Goal: Task Accomplishment & Management: Complete application form

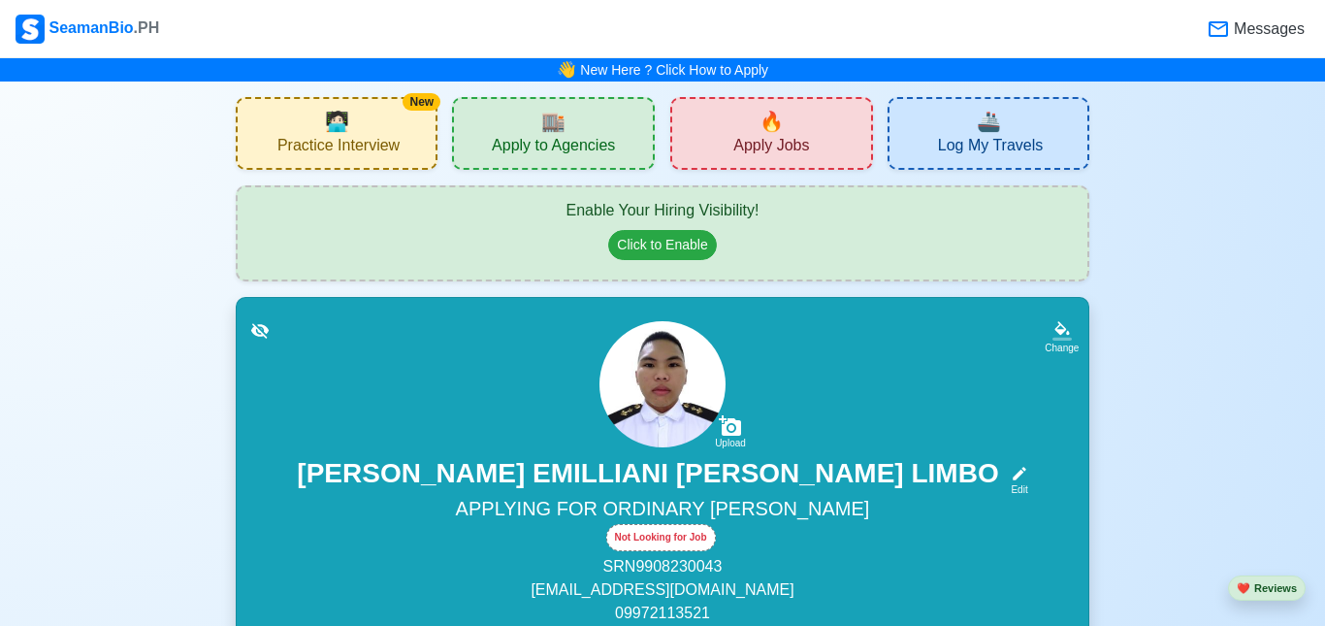
click at [552, 123] on span "🏬" at bounding box center [553, 121] width 24 height 29
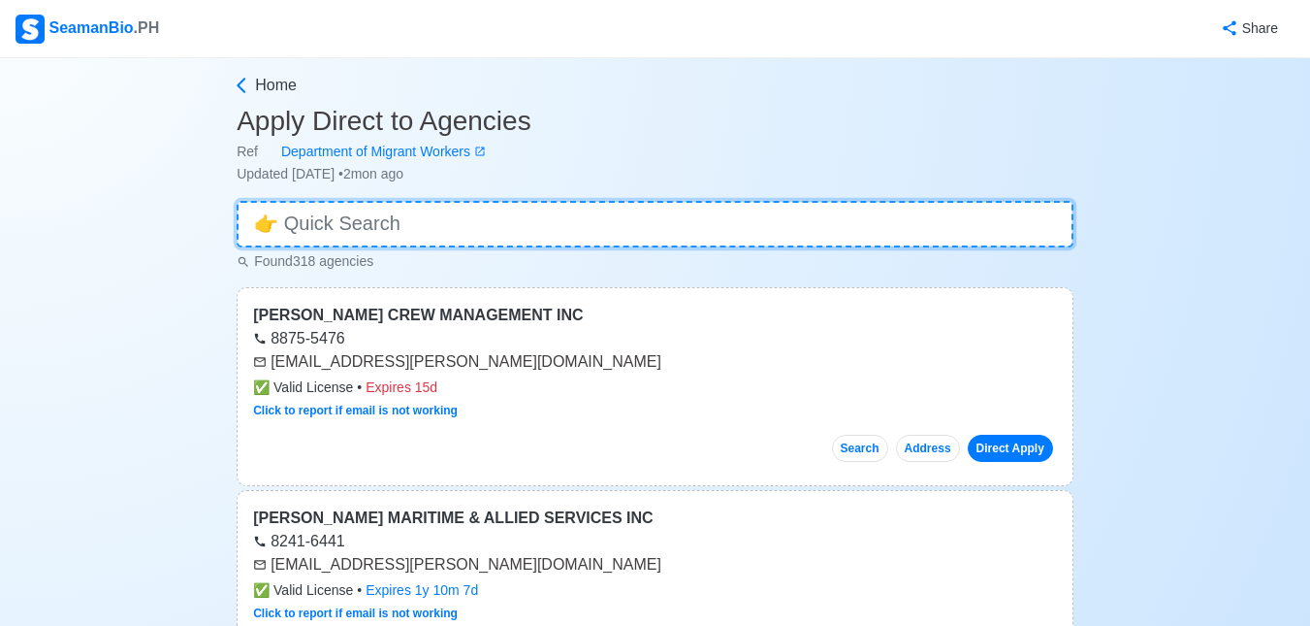
click at [371, 230] on input at bounding box center [655, 224] width 837 height 47
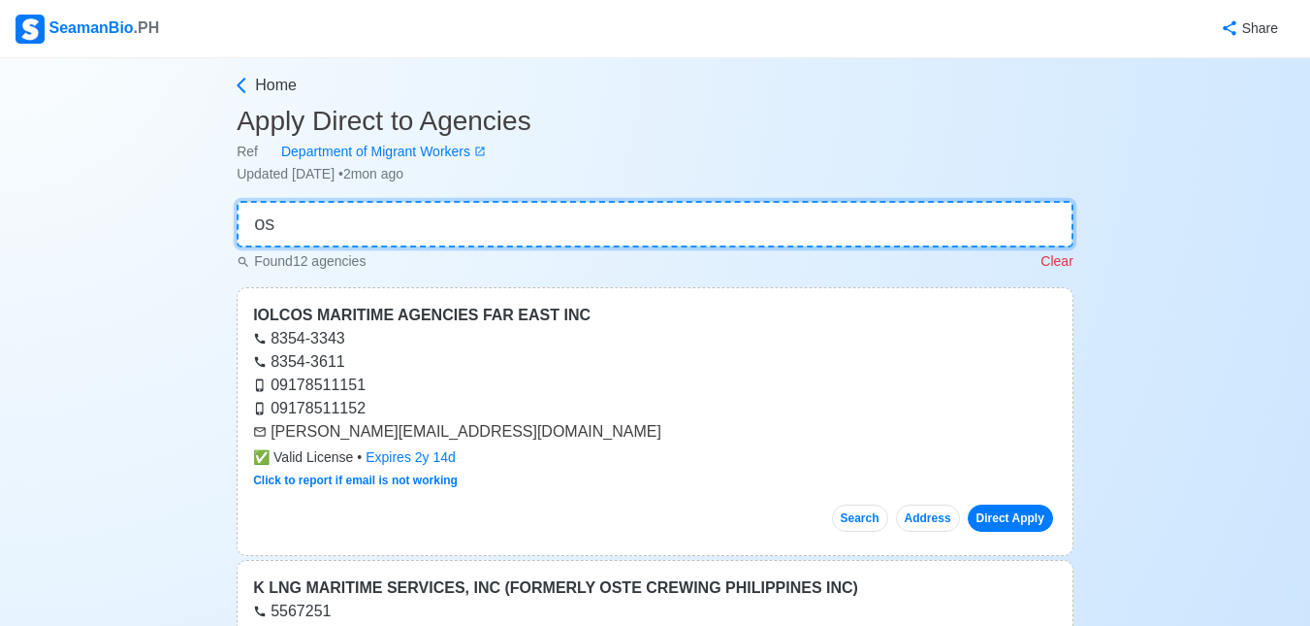
click at [363, 231] on input "os" at bounding box center [655, 224] width 837 height 47
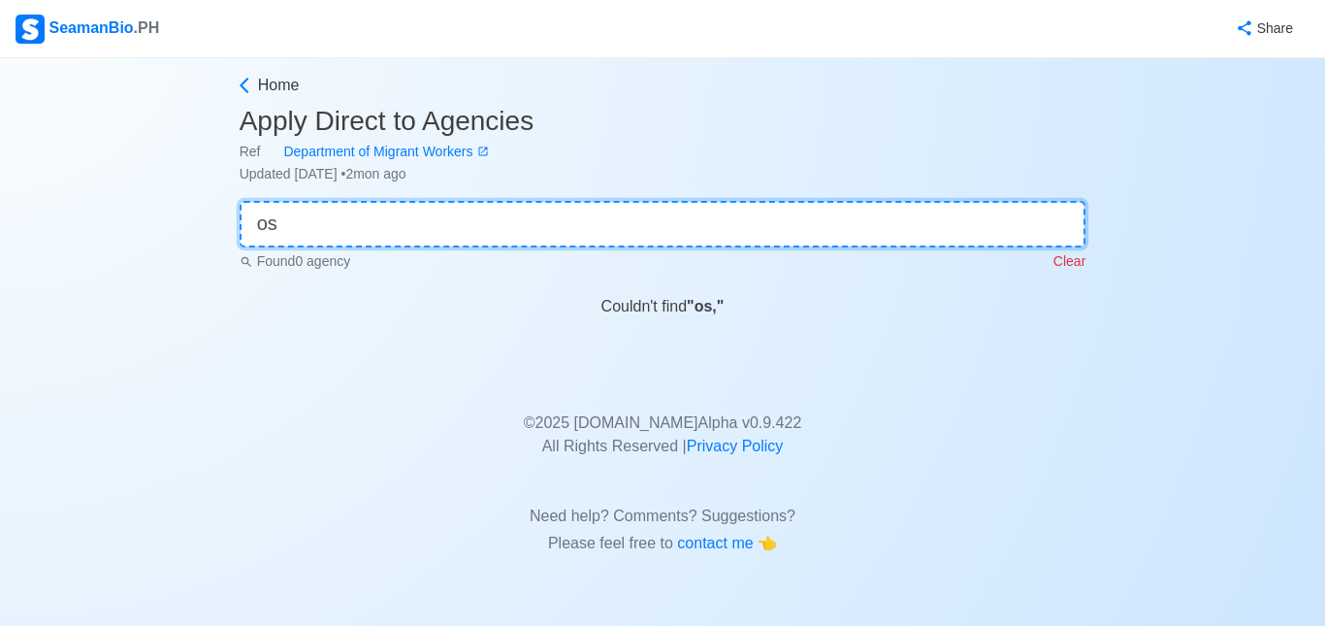
type input "o"
click at [363, 230] on input "deck cadet" at bounding box center [663, 224] width 847 height 47
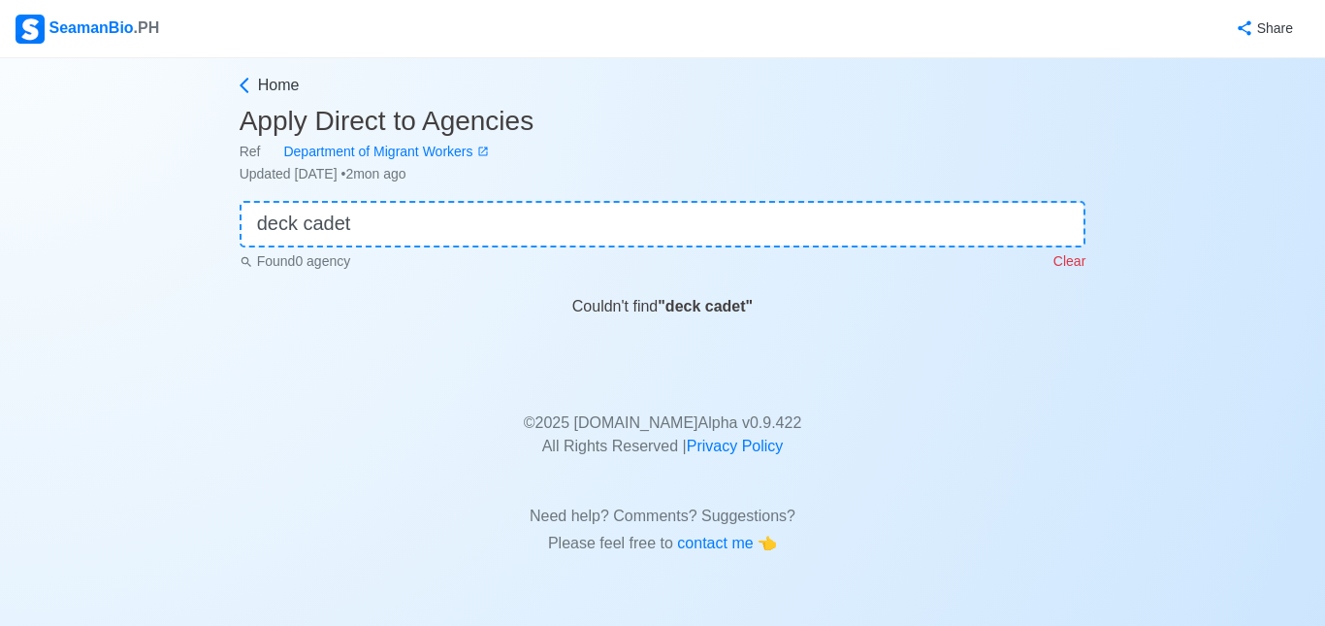
click at [615, 249] on div "Found 0 agency Clear" at bounding box center [663, 259] width 847 height 24
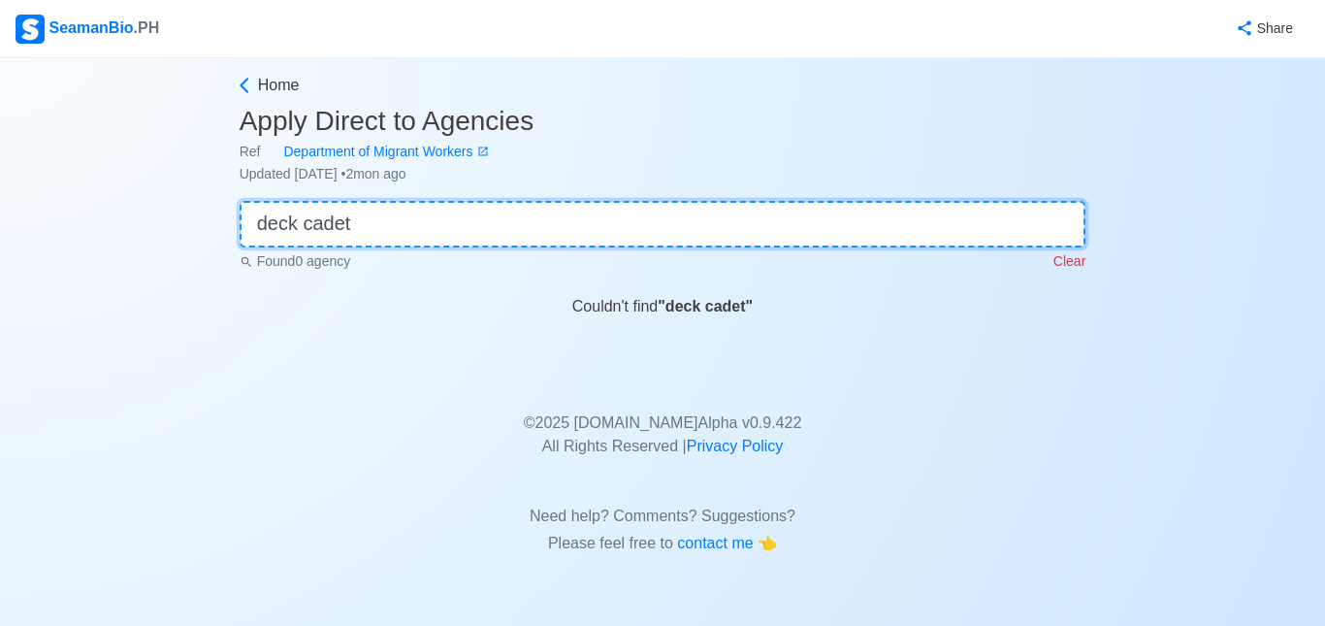
click at [579, 228] on input "deck cadet" at bounding box center [663, 224] width 847 height 47
type input "d"
type input "c"
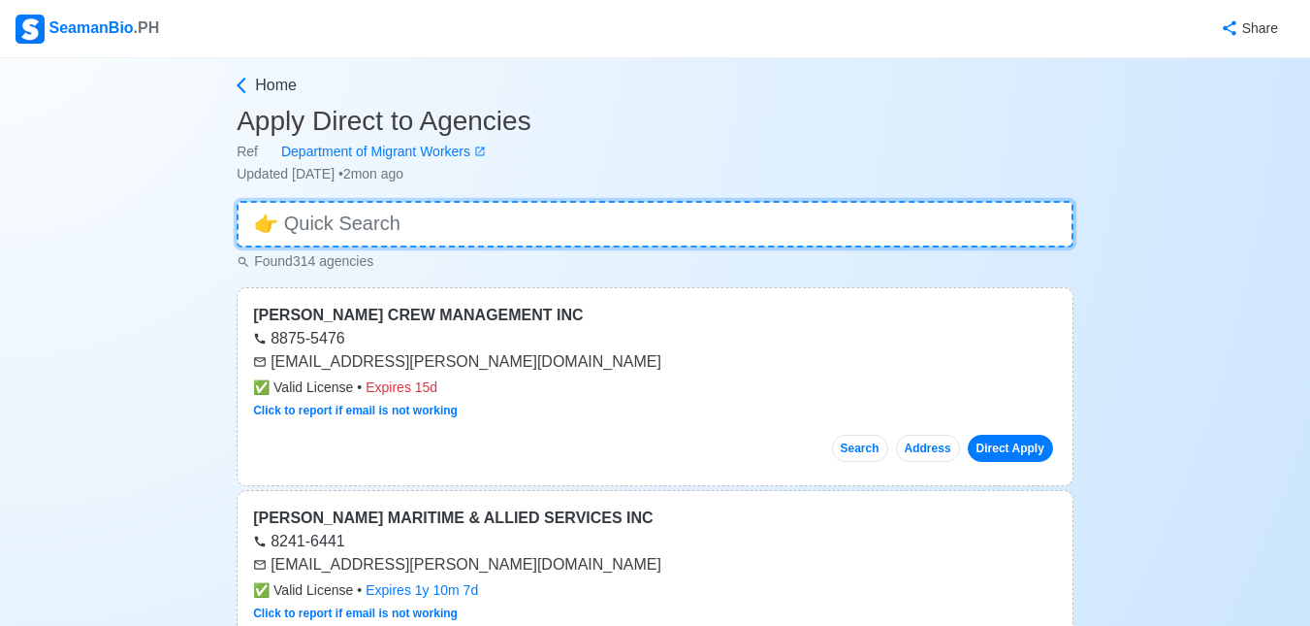
click at [341, 212] on input at bounding box center [655, 224] width 837 height 47
type input "os"
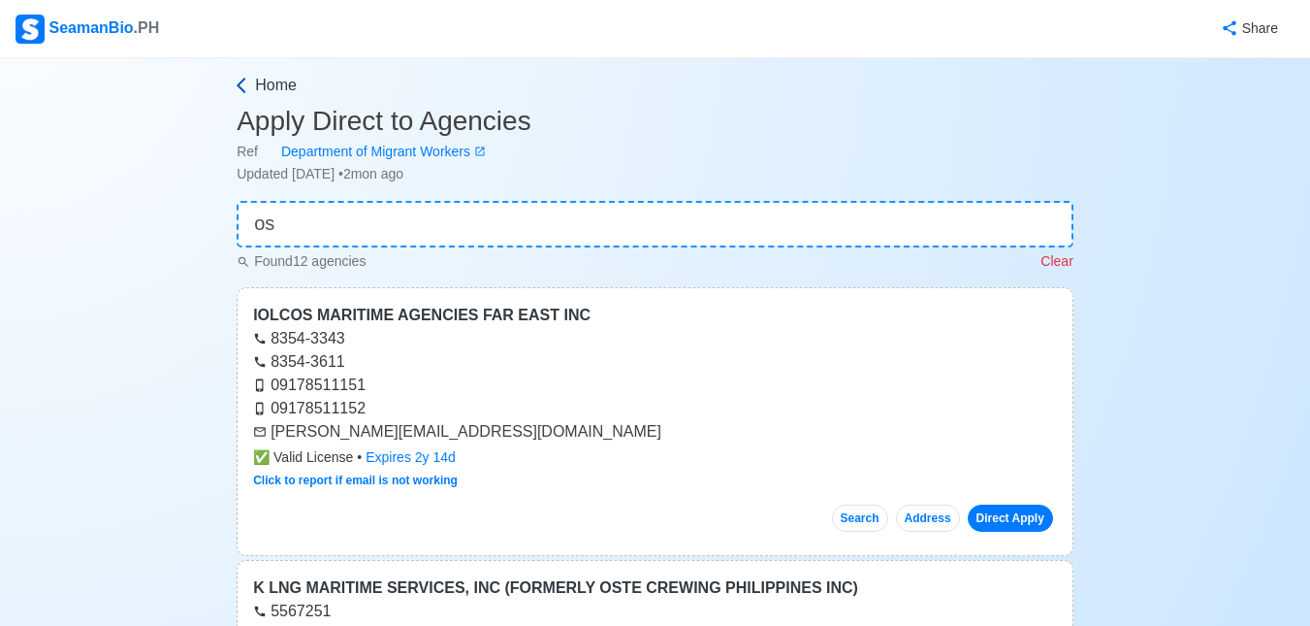
click at [242, 91] on icon at bounding box center [241, 85] width 19 height 19
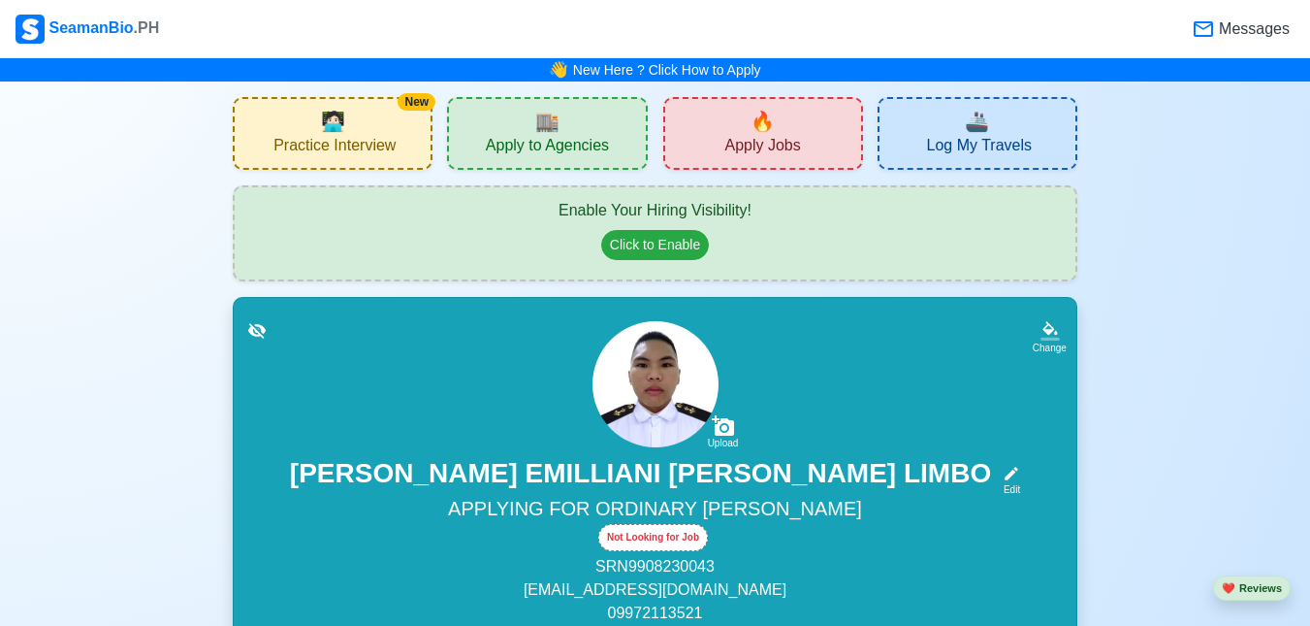
click at [786, 150] on span "Apply Jobs" at bounding box center [763, 148] width 76 height 24
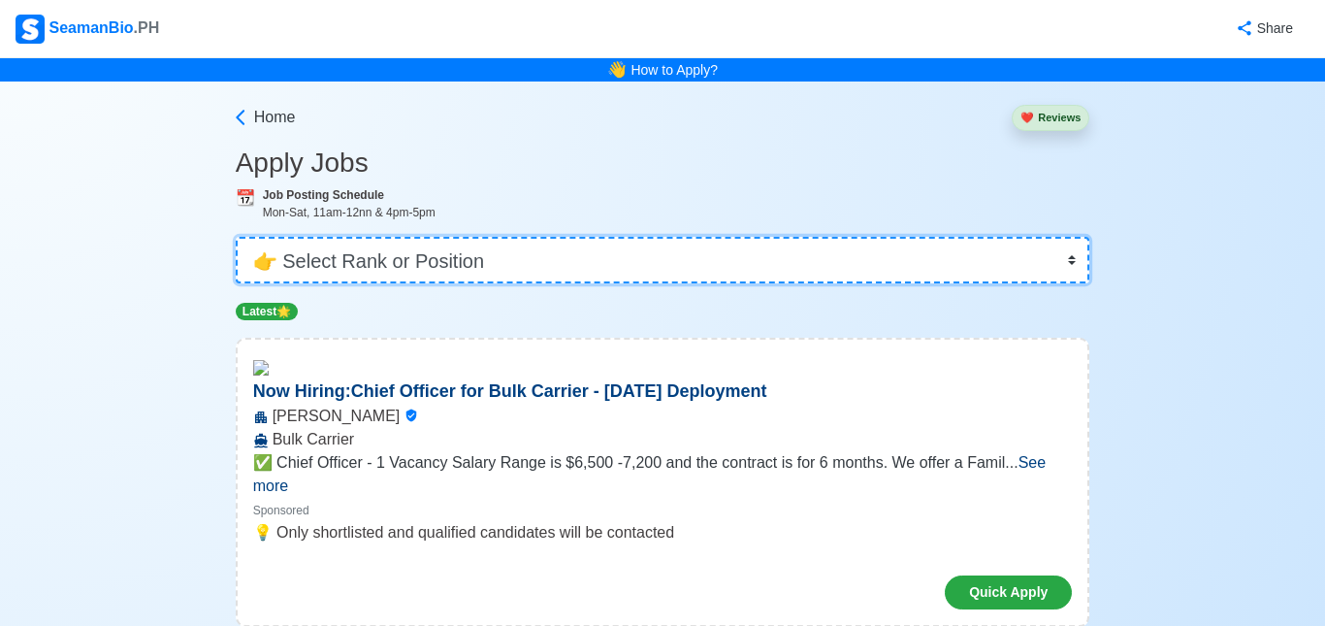
click at [660, 254] on select "👉 Select Rank or Position Master Chief Officer 2nd Officer 3rd Officer Junior O…" at bounding box center [663, 260] width 855 height 47
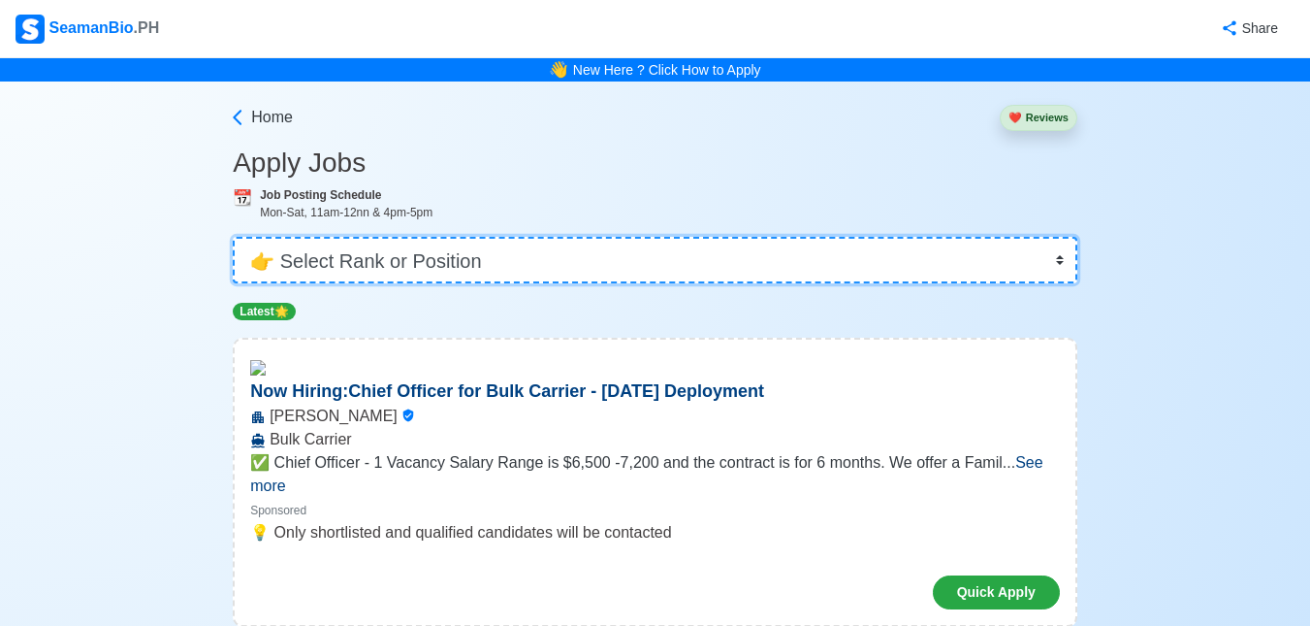
select select "Cadet"
click at [235, 237] on select "👉 Select Rank or Position Master Chief Officer 2nd Officer 3rd Officer Junior O…" at bounding box center [655, 260] width 845 height 47
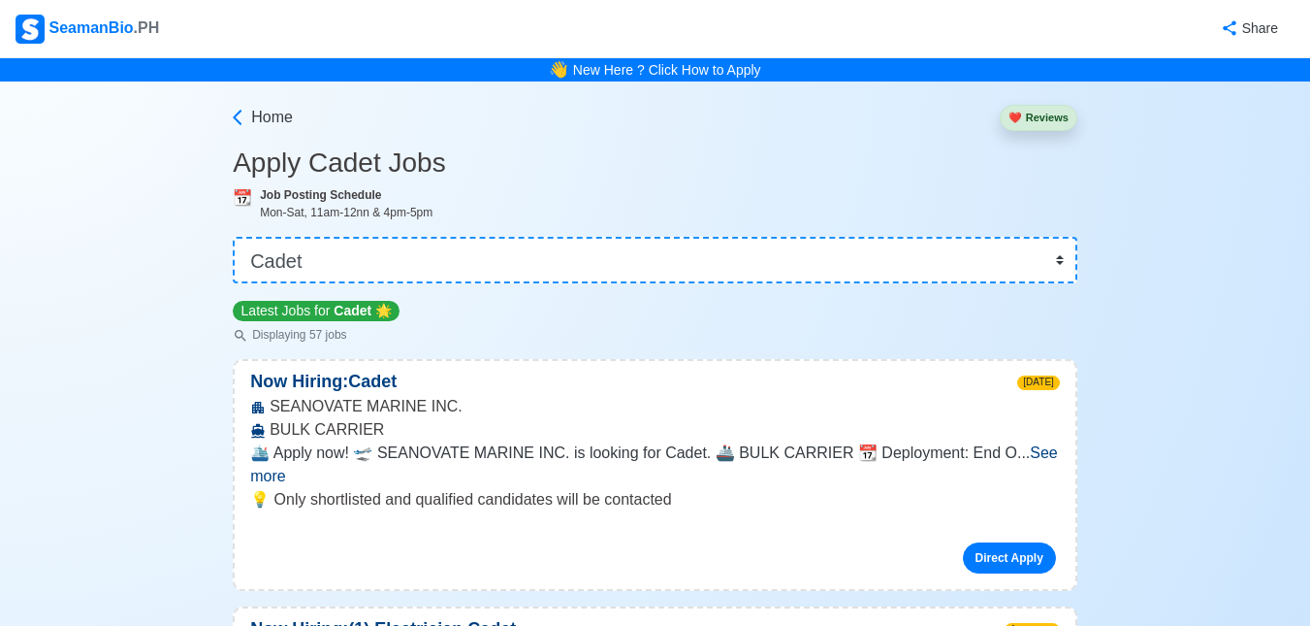
click at [1024, 448] on span "See more" at bounding box center [654, 464] width 808 height 40
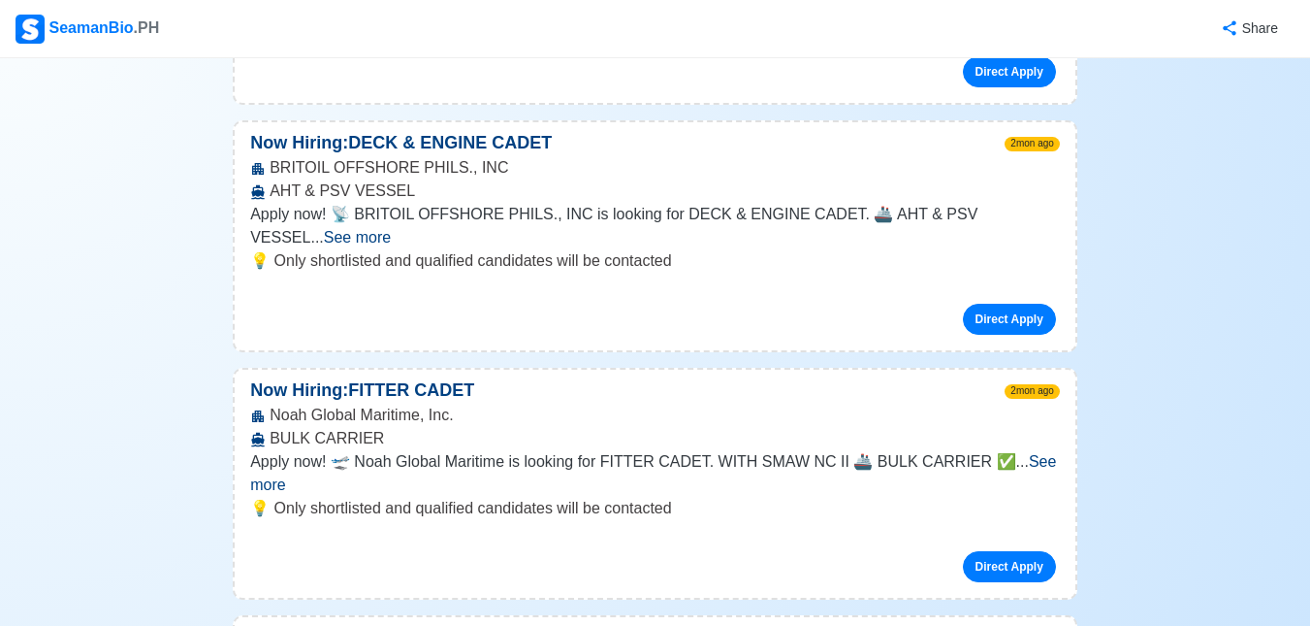
scroll to position [1067, 0]
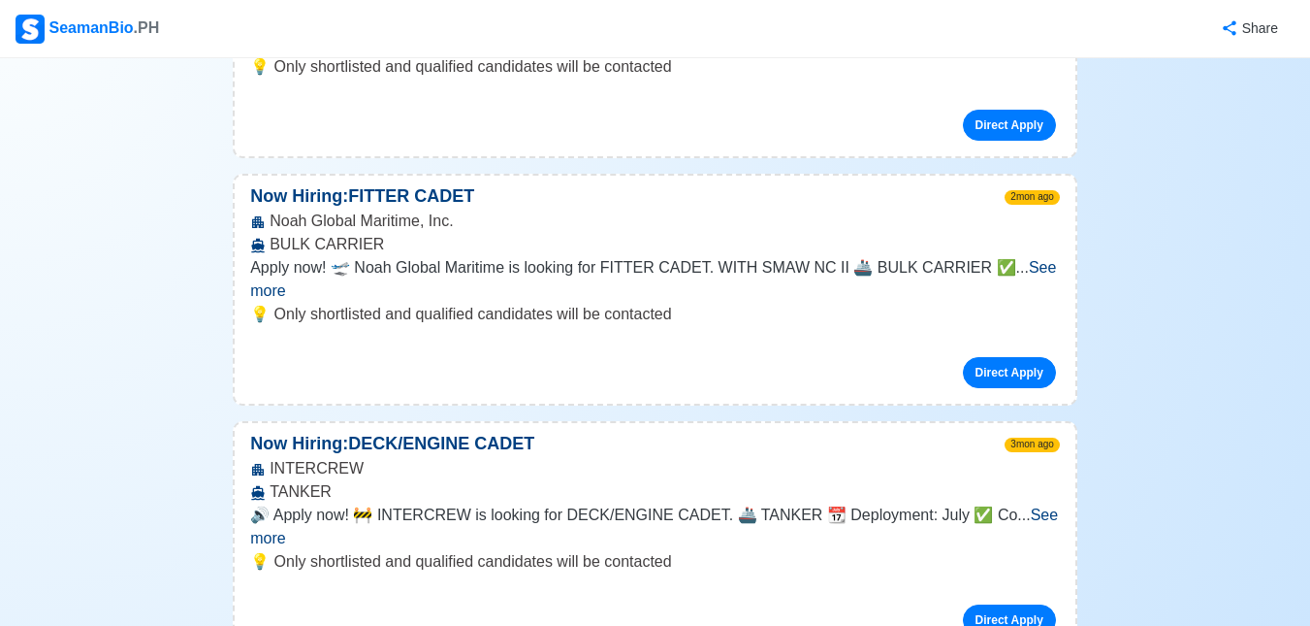
click at [1017, 506] on span "See more" at bounding box center [654, 526] width 808 height 40
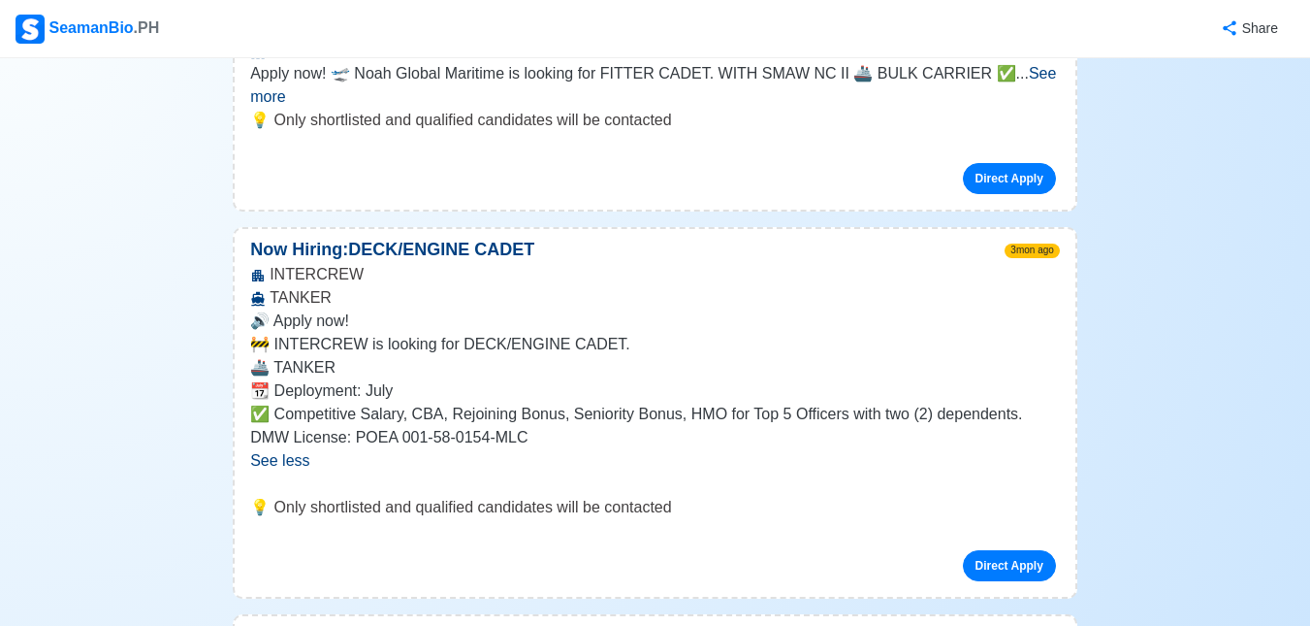
scroll to position [1358, 0]
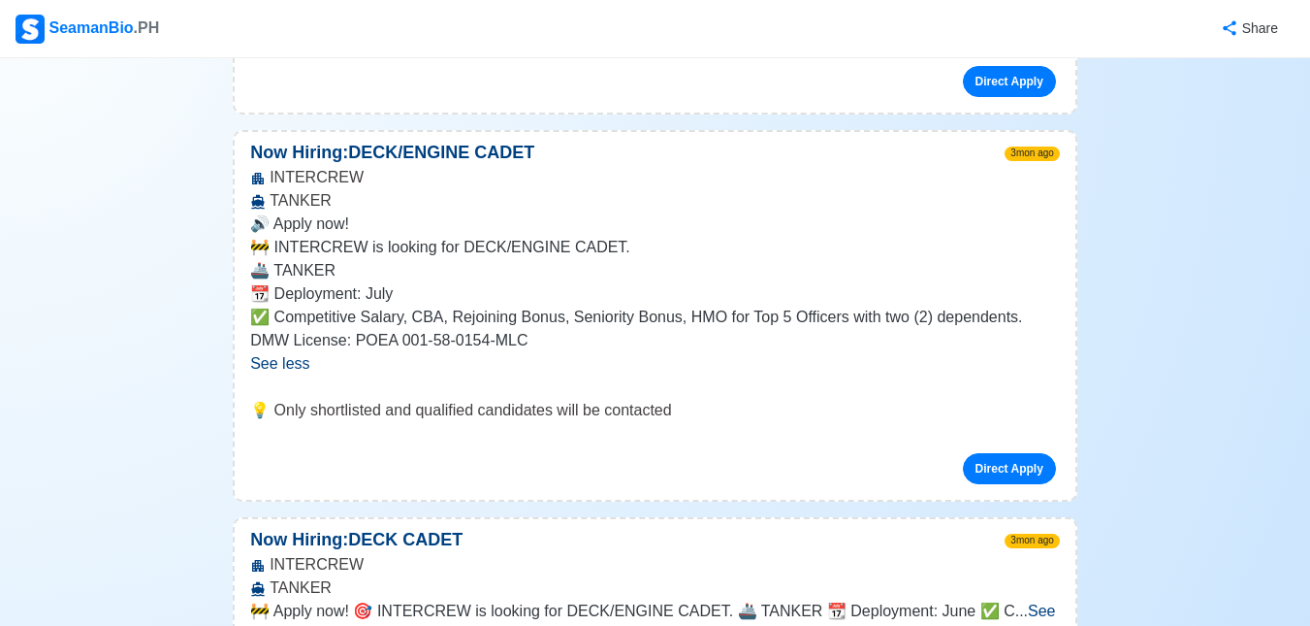
click at [1027, 602] on span "See more" at bounding box center [652, 622] width 805 height 40
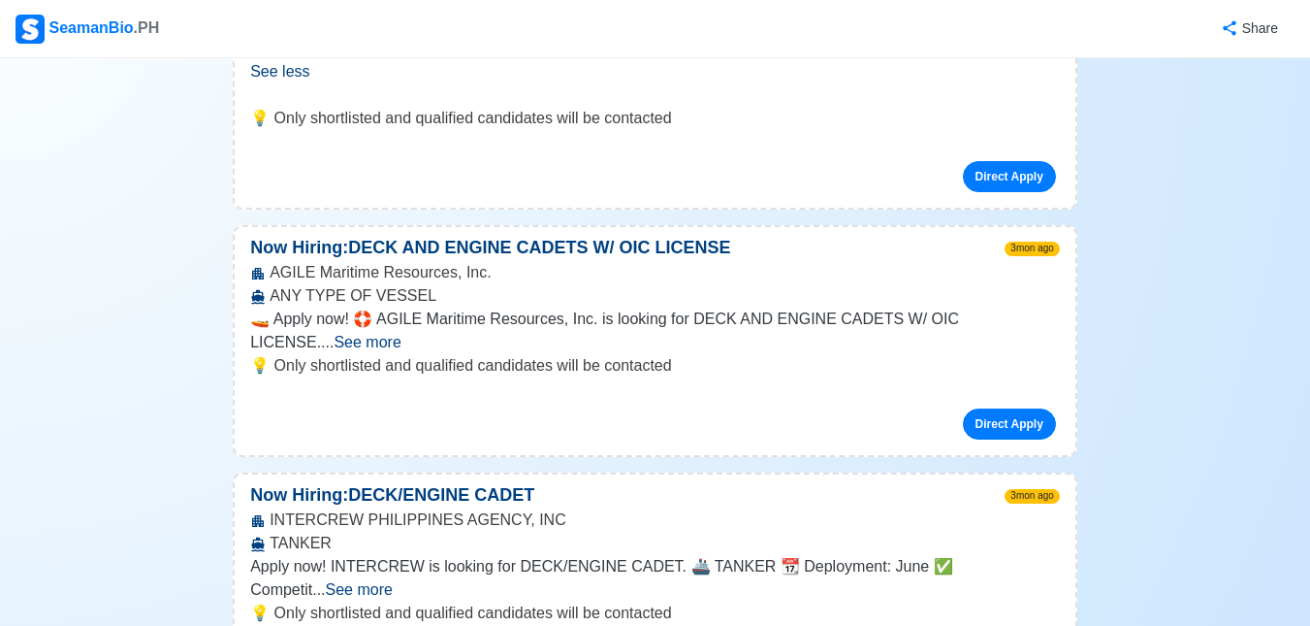
scroll to position [2425, 0]
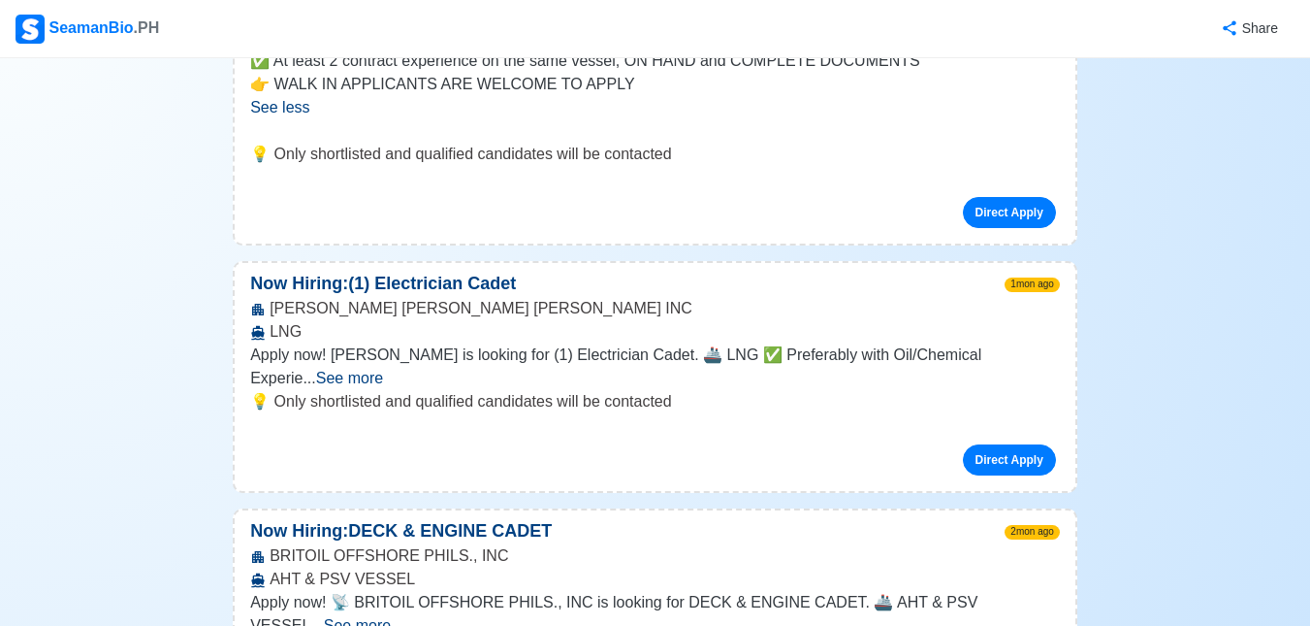
scroll to position [291, 0]
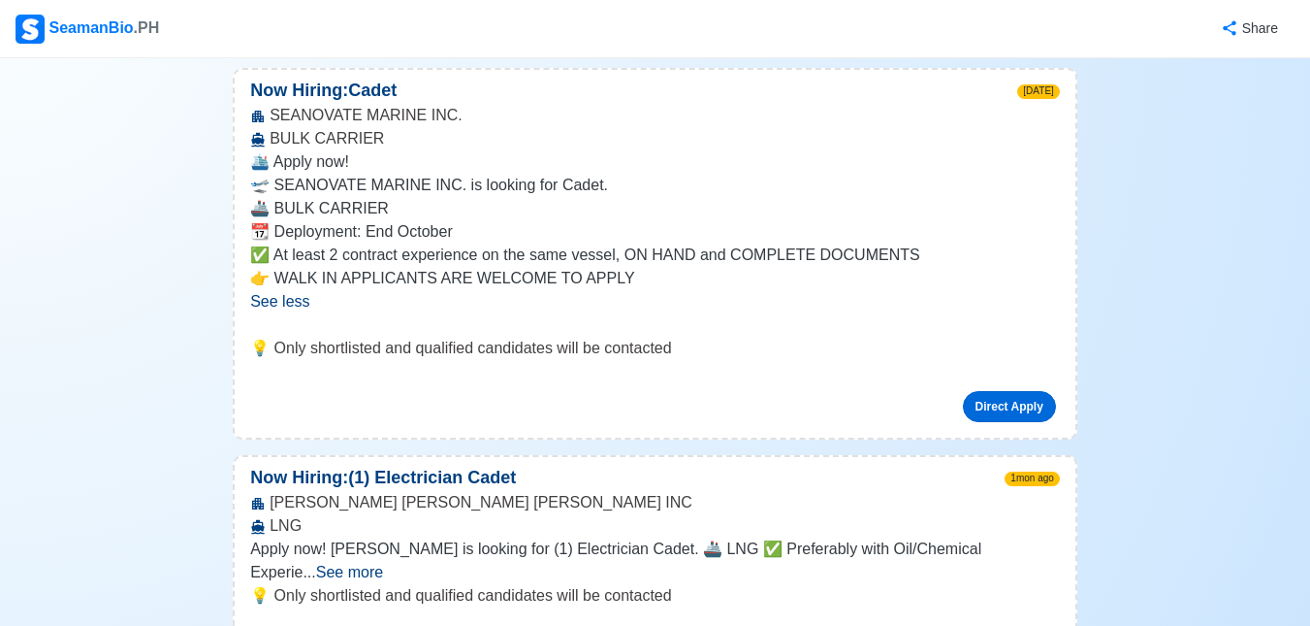
click at [1024, 412] on link "Direct Apply" at bounding box center [1009, 406] width 93 height 31
click at [1018, 412] on link "Direct Apply" at bounding box center [1009, 406] width 93 height 31
click at [978, 409] on link "Direct Apply" at bounding box center [1009, 406] width 93 height 31
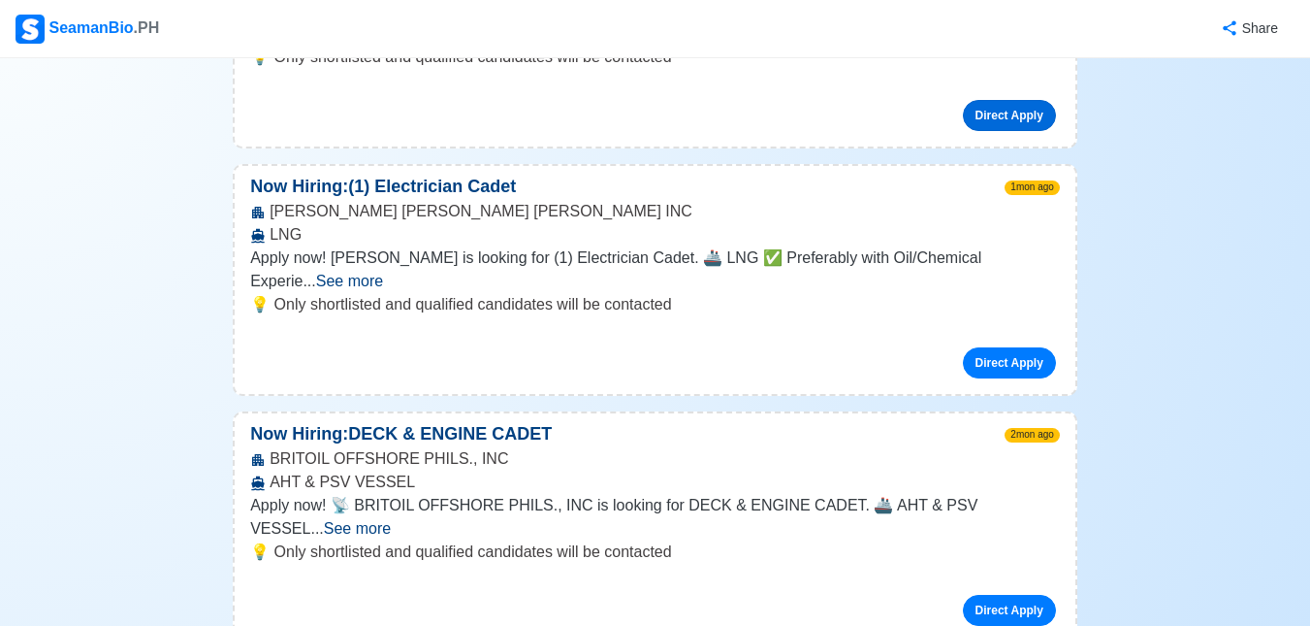
scroll to position [679, 0]
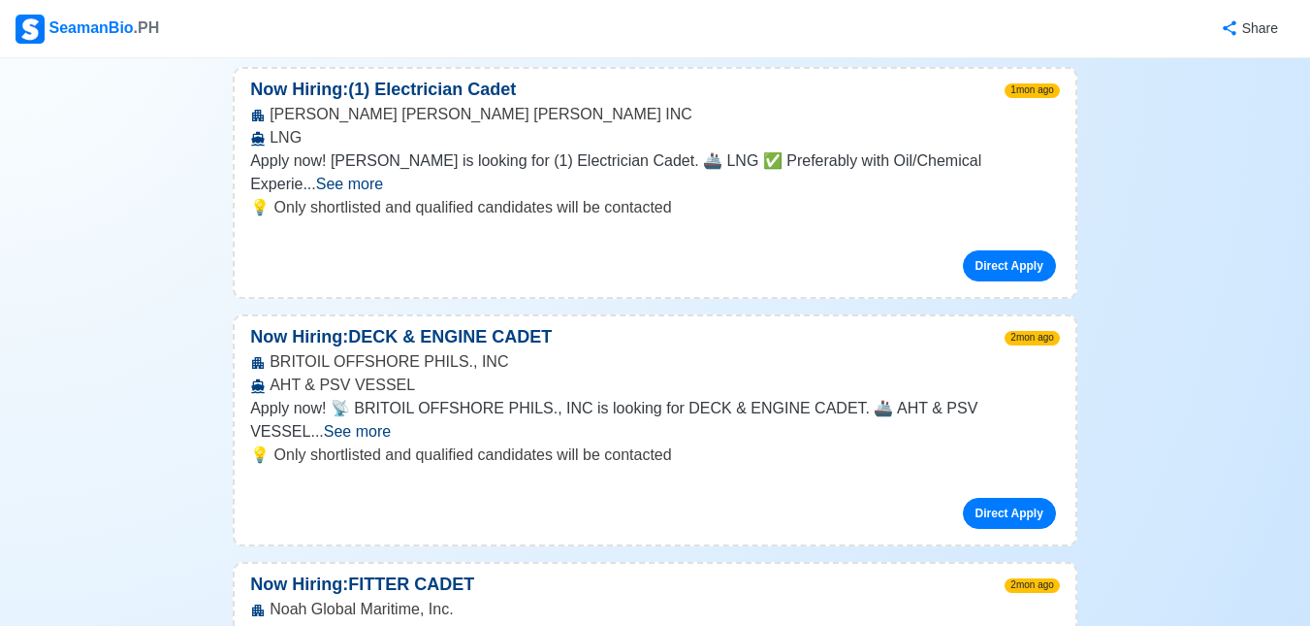
click at [391, 423] on span "See more" at bounding box center [357, 431] width 67 height 16
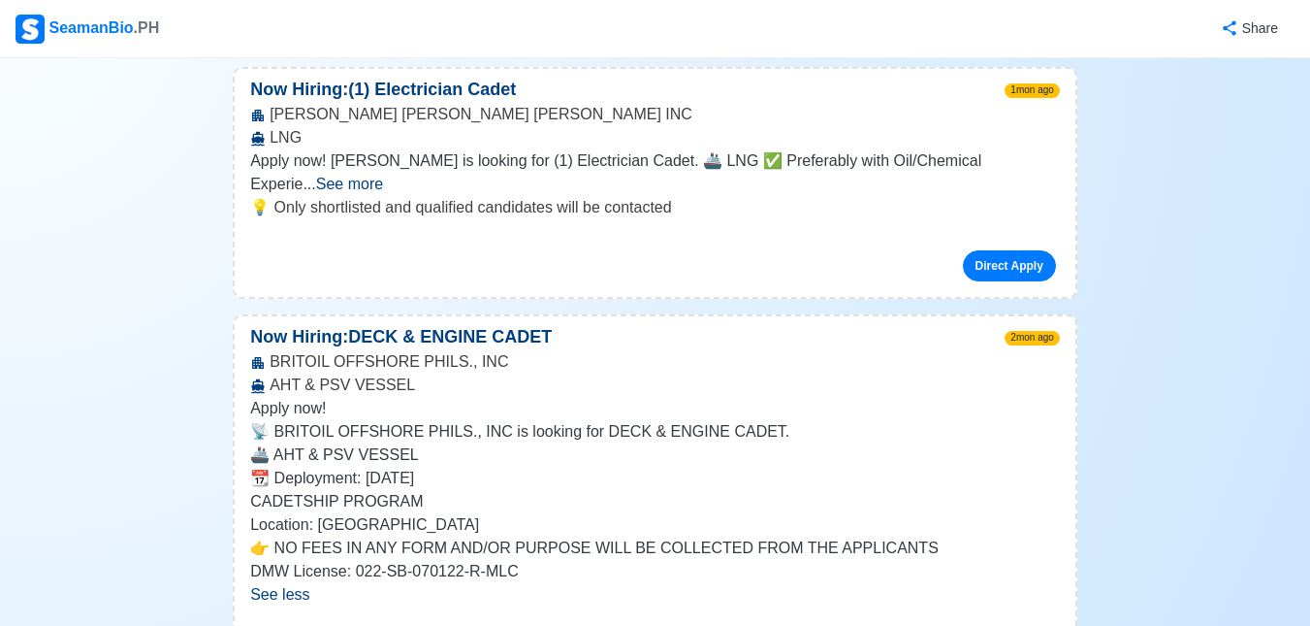
scroll to position [776, 0]
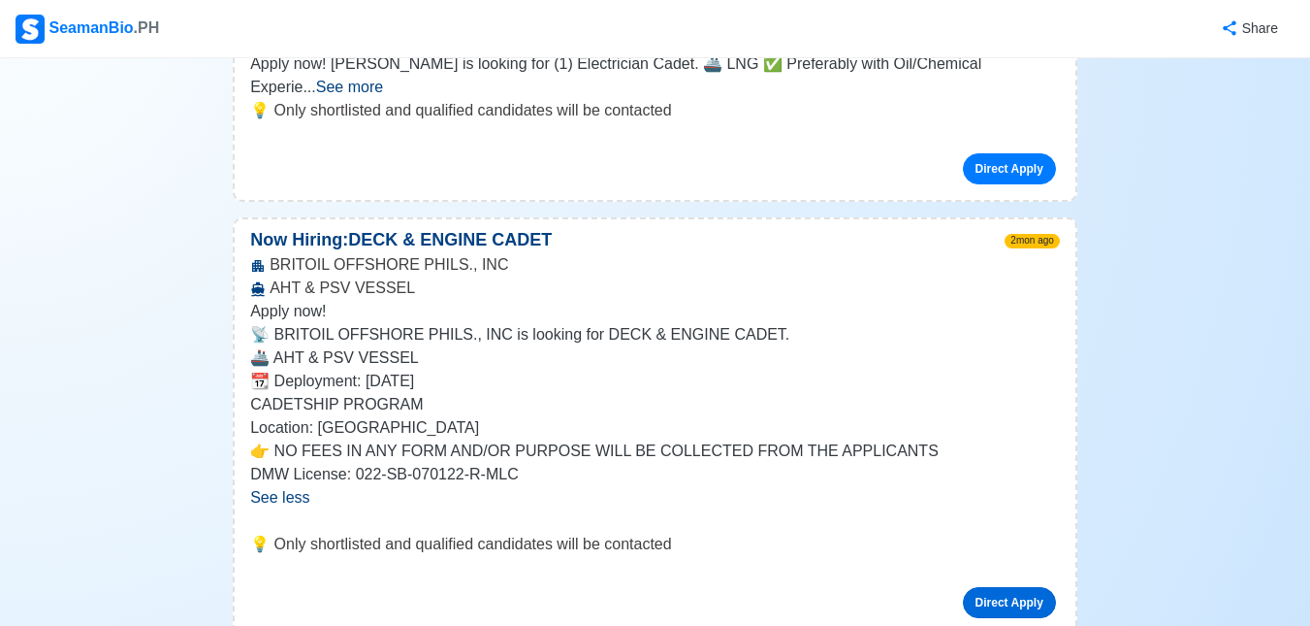
click at [1000, 587] on link "Direct Apply" at bounding box center [1009, 602] width 93 height 31
drag, startPoint x: 866, startPoint y: 272, endPoint x: 789, endPoint y: 280, distance: 78.1
click at [789, 300] on p "Apply now!" at bounding box center [655, 311] width 810 height 23
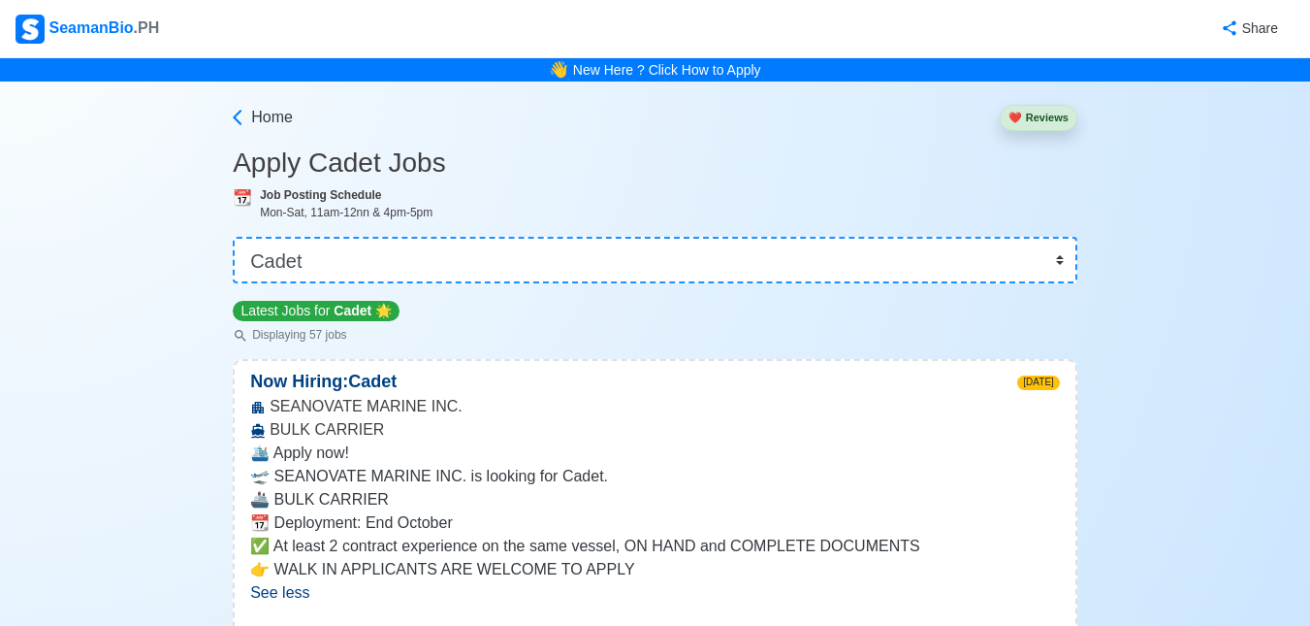
scroll to position [194, 0]
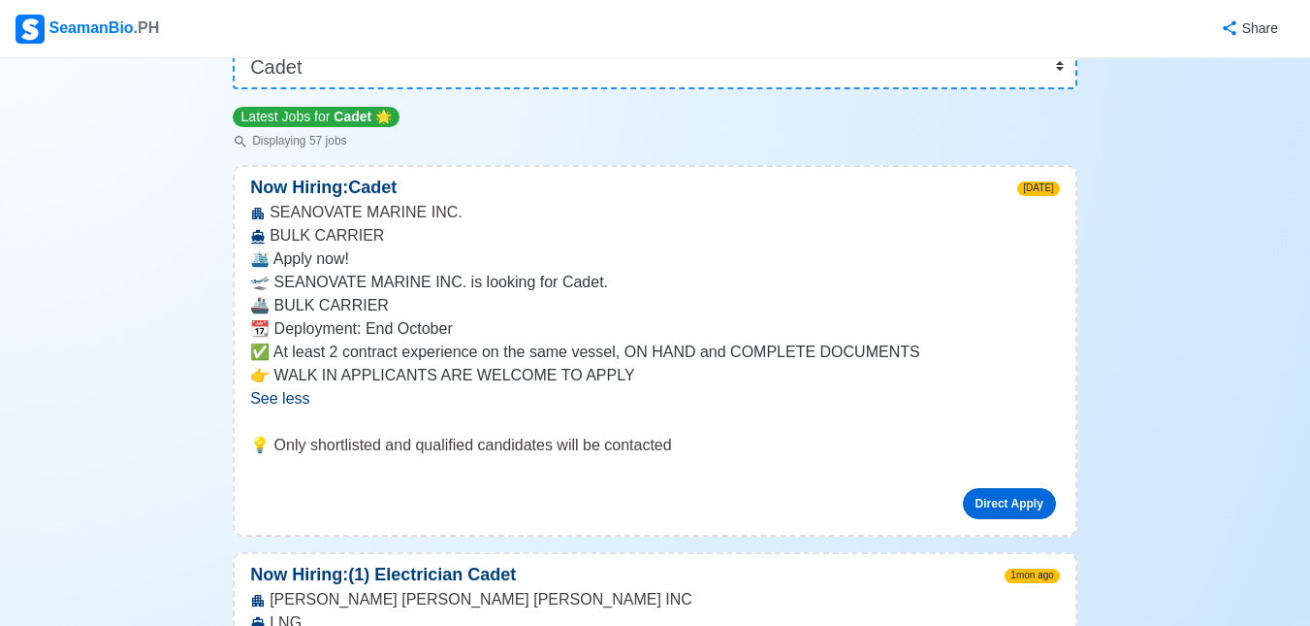
click at [1025, 499] on link "Direct Apply" at bounding box center [1009, 503] width 93 height 31
click at [1050, 509] on link "Direct Apply" at bounding box center [1009, 503] width 93 height 31
click at [982, 505] on link "Direct Apply" at bounding box center [1009, 503] width 93 height 31
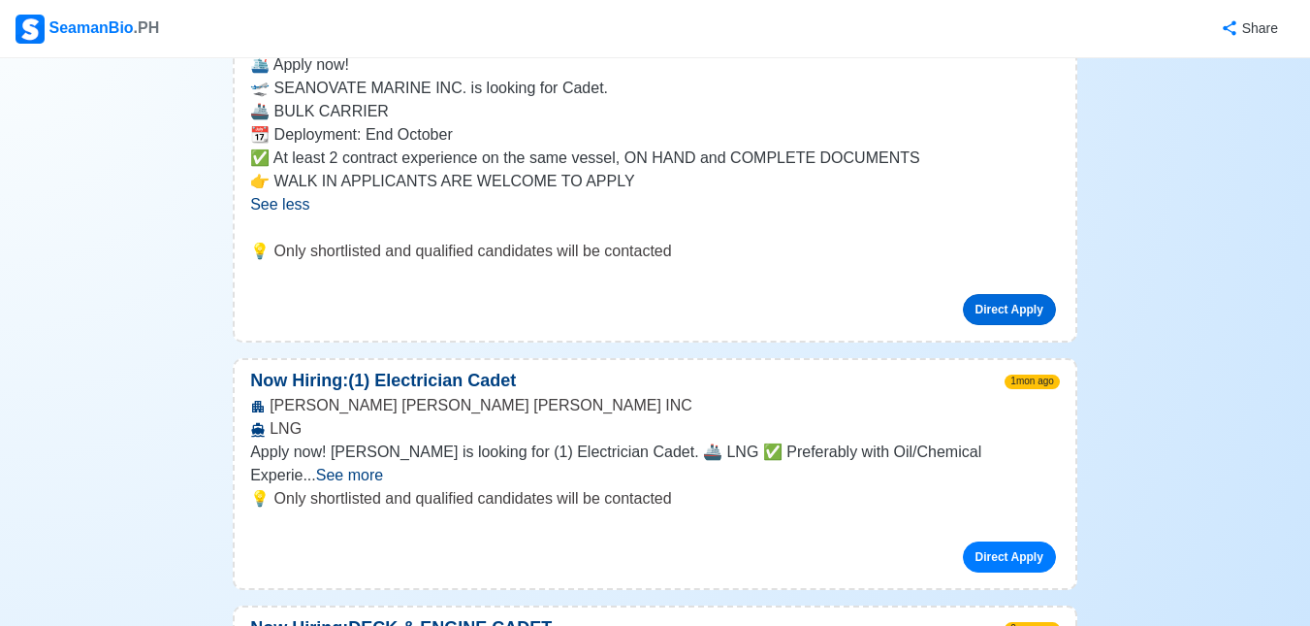
scroll to position [679, 0]
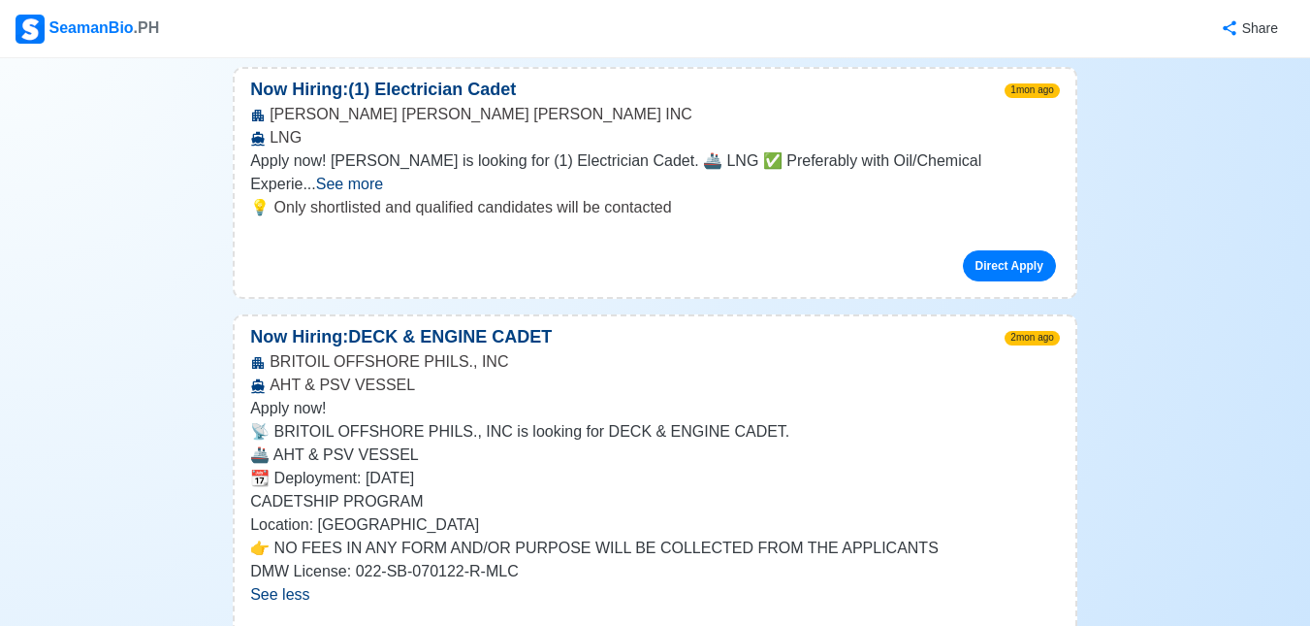
click at [516, 350] on div "BRITOIL OFFSHORE PHILS., INC AHT & PSV VESSEL" at bounding box center [655, 373] width 841 height 47
click at [515, 350] on div "BRITOIL OFFSHORE PHILS., INC AHT & PSV VESSEL" at bounding box center [655, 373] width 841 height 47
click at [521, 350] on div "BRITOIL OFFSHORE PHILS., INC AHT & PSV VESSEL" at bounding box center [655, 373] width 841 height 47
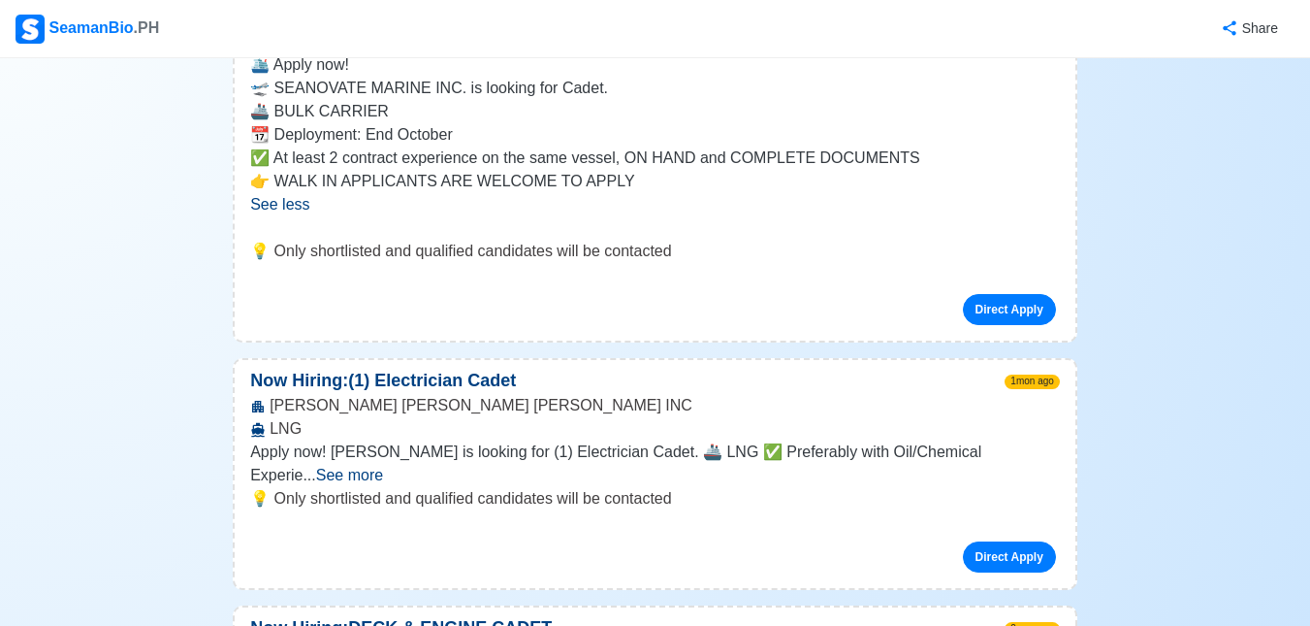
scroll to position [0, 0]
